Goal: Task Accomplishment & Management: Use online tool/utility

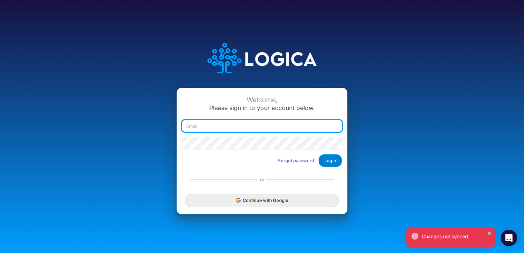
type input "[EMAIL_ADDRESS][DOMAIN_NAME]"
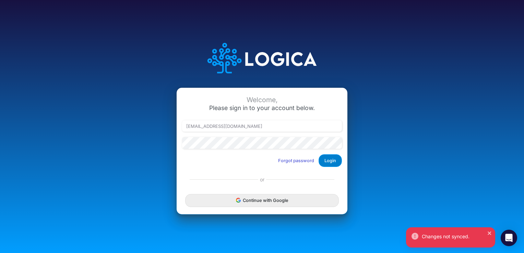
click at [326, 164] on button "Login" at bounding box center [330, 160] width 23 height 13
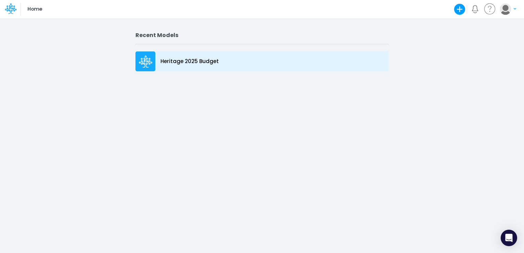
click at [180, 71] on div "Heritage 2025 Budget" at bounding box center [261, 61] width 253 height 20
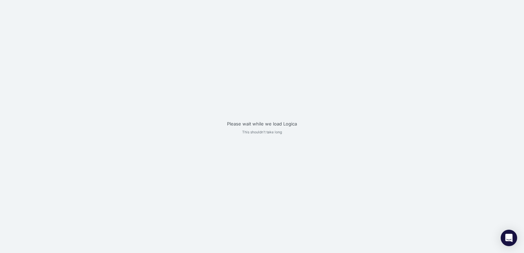
click at [180, 71] on div "Please wait while we load Logica This shouldn't take long" at bounding box center [262, 126] width 524 height 253
